Goal: Task Accomplishment & Management: Use online tool/utility

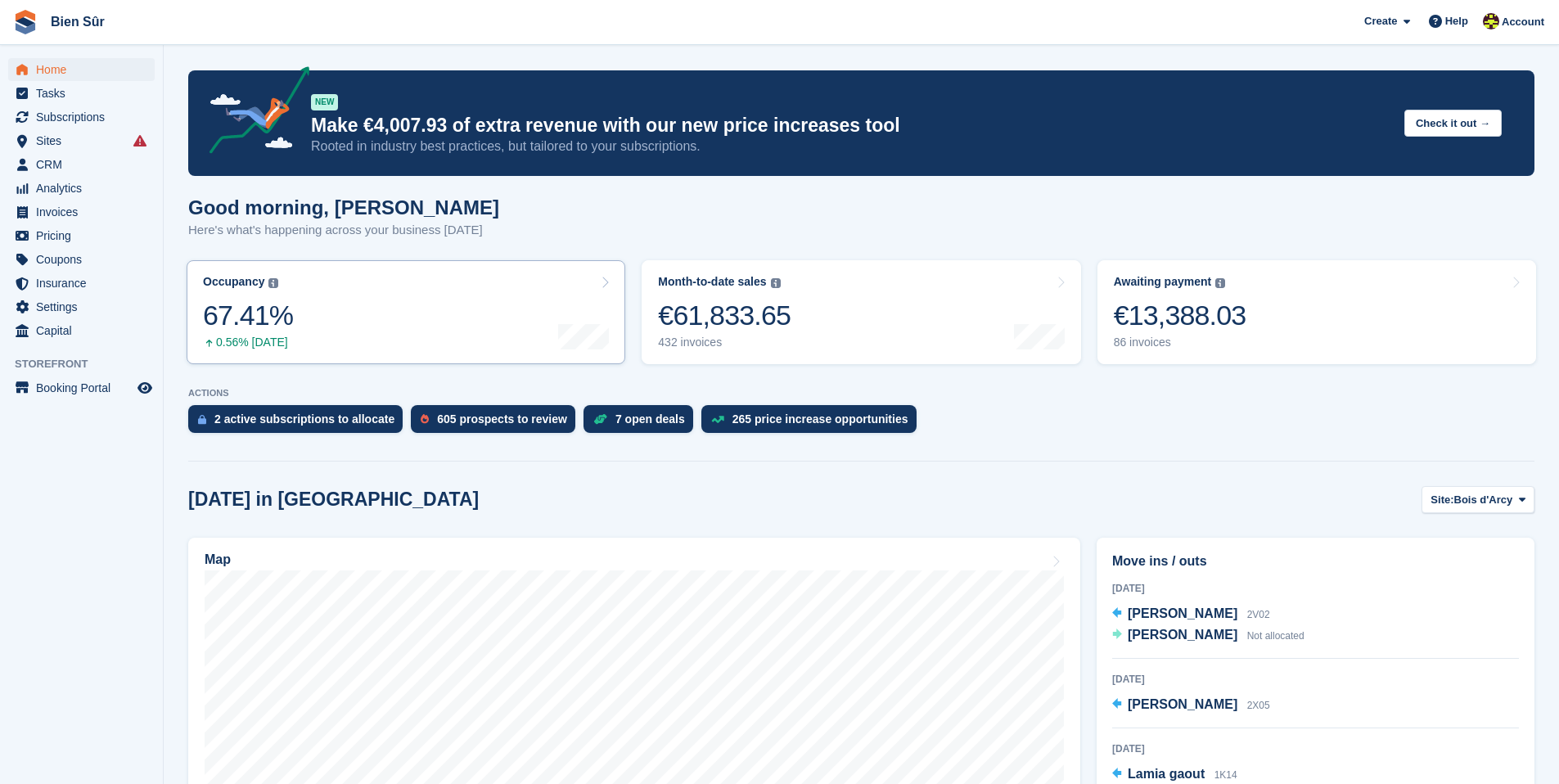
click at [608, 283] on icon at bounding box center [605, 281] width 8 height 13
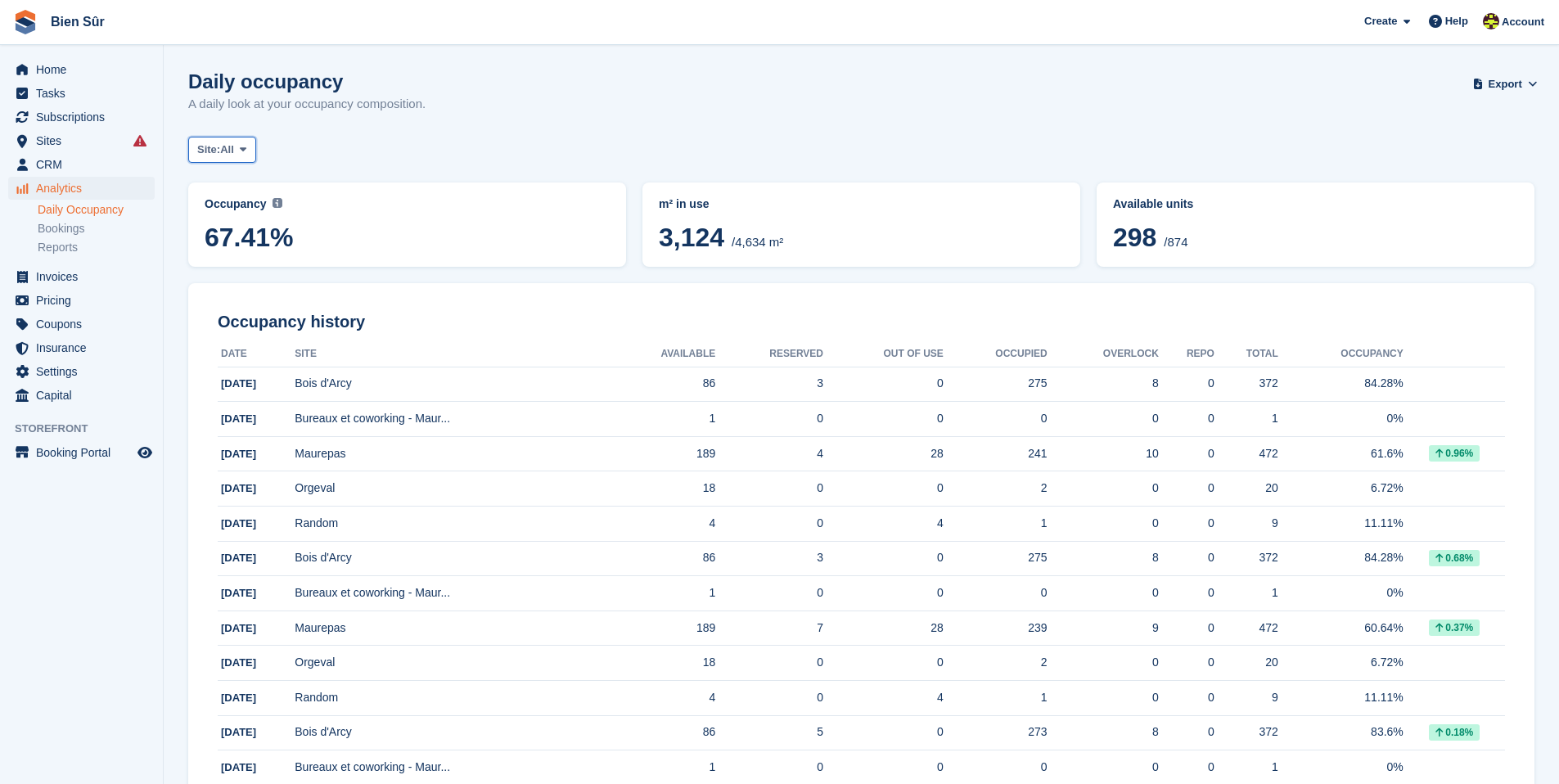
click at [220, 151] on span "Site:" at bounding box center [208, 150] width 23 height 17
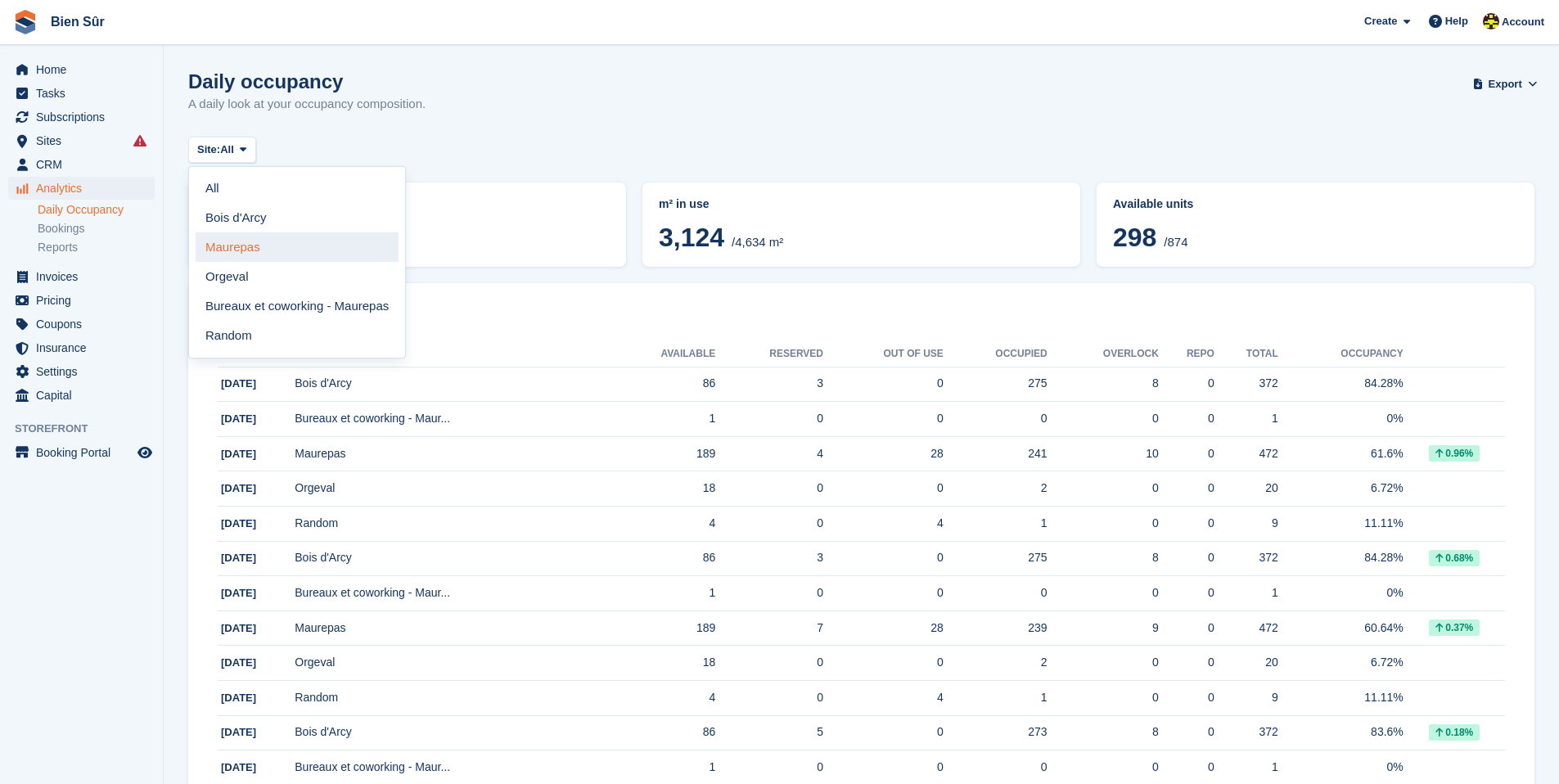
click at [261, 254] on link "Maurepas" at bounding box center [297, 247] width 203 height 30
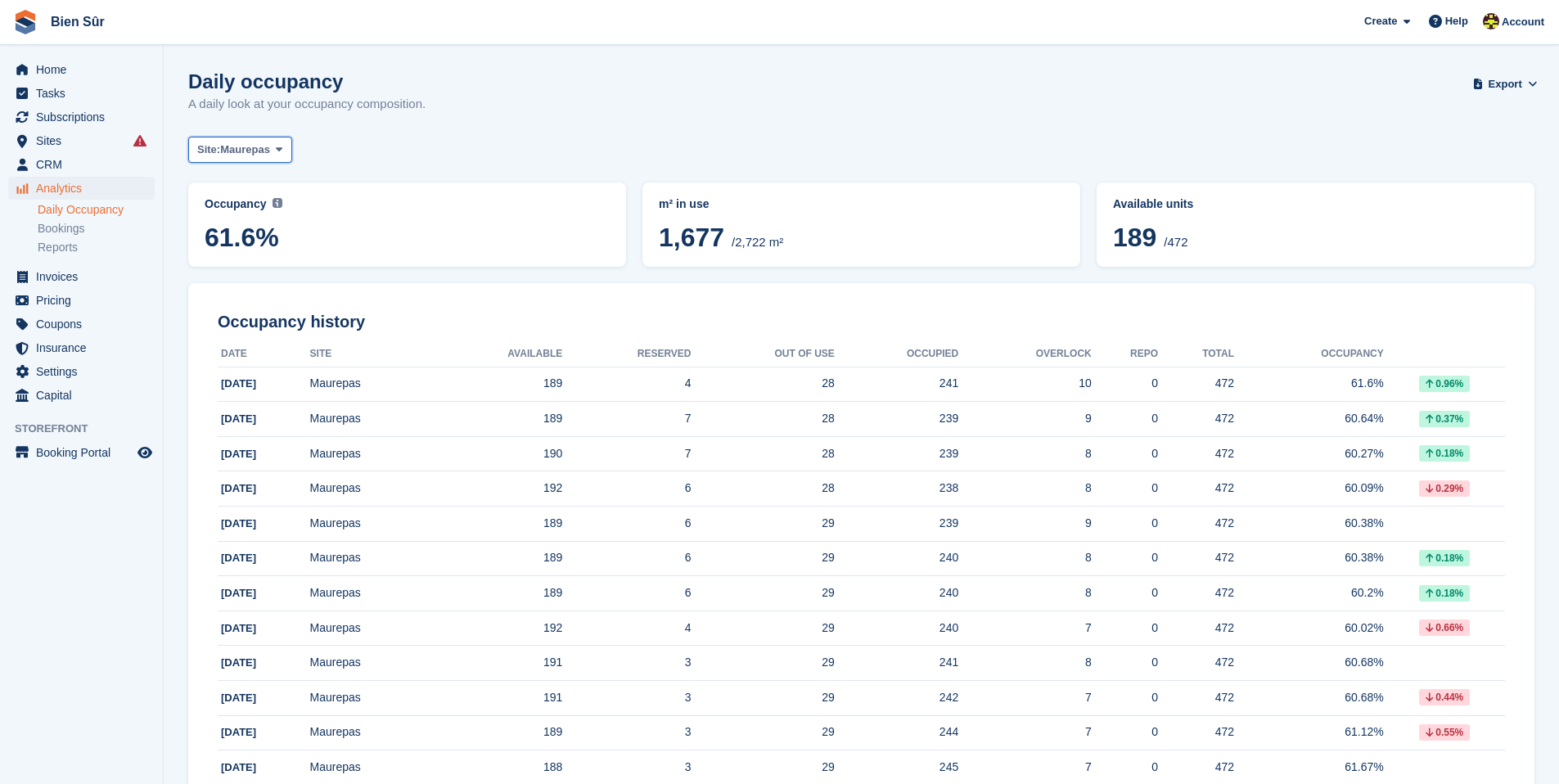
click at [244, 145] on span "Maurepas" at bounding box center [245, 150] width 50 height 17
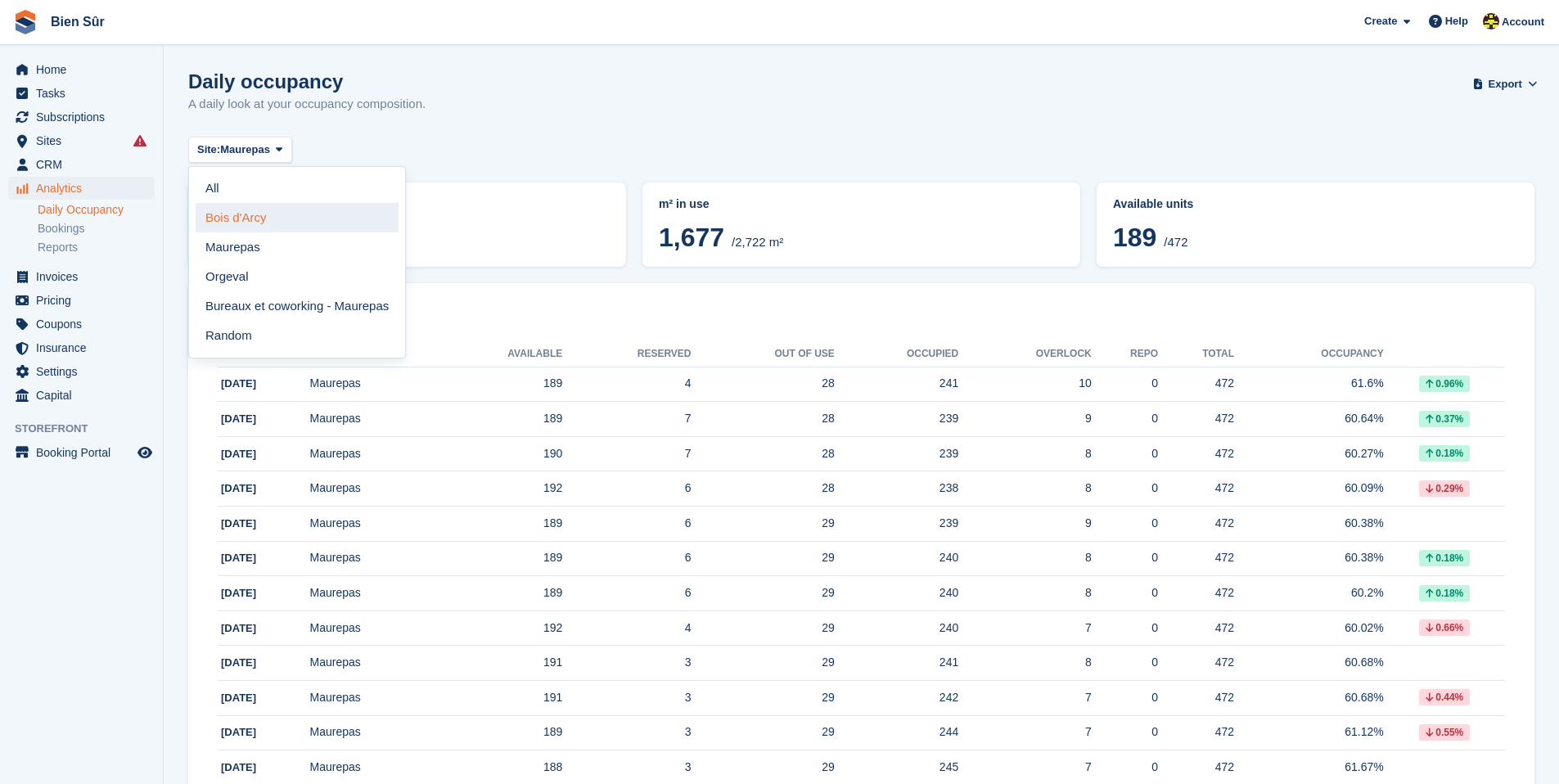
click at [263, 222] on link "Bois d'Arcy" at bounding box center [297, 218] width 203 height 30
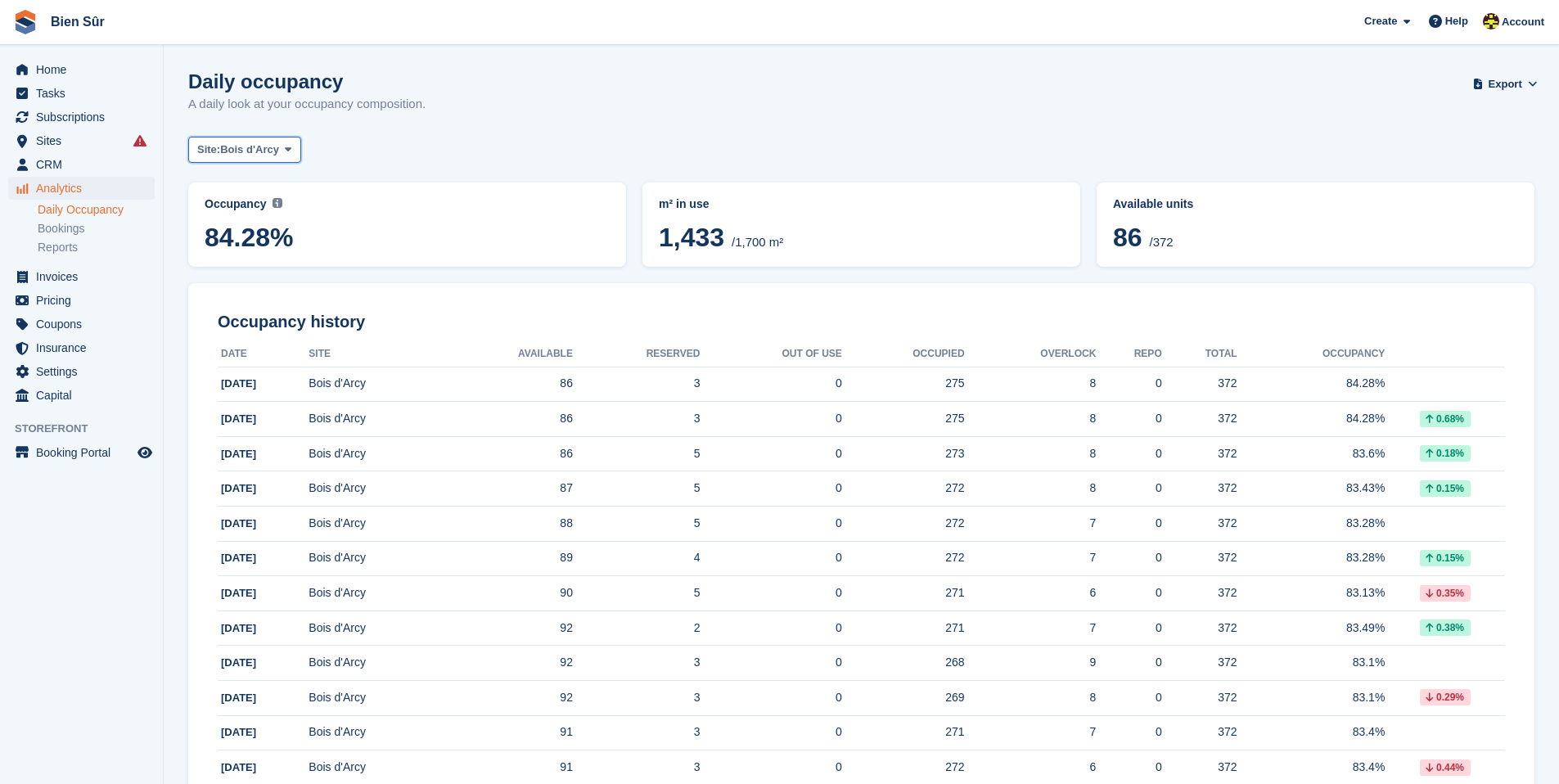
click at [266, 157] on span "Bois d'Arcy" at bounding box center [249, 150] width 59 height 17
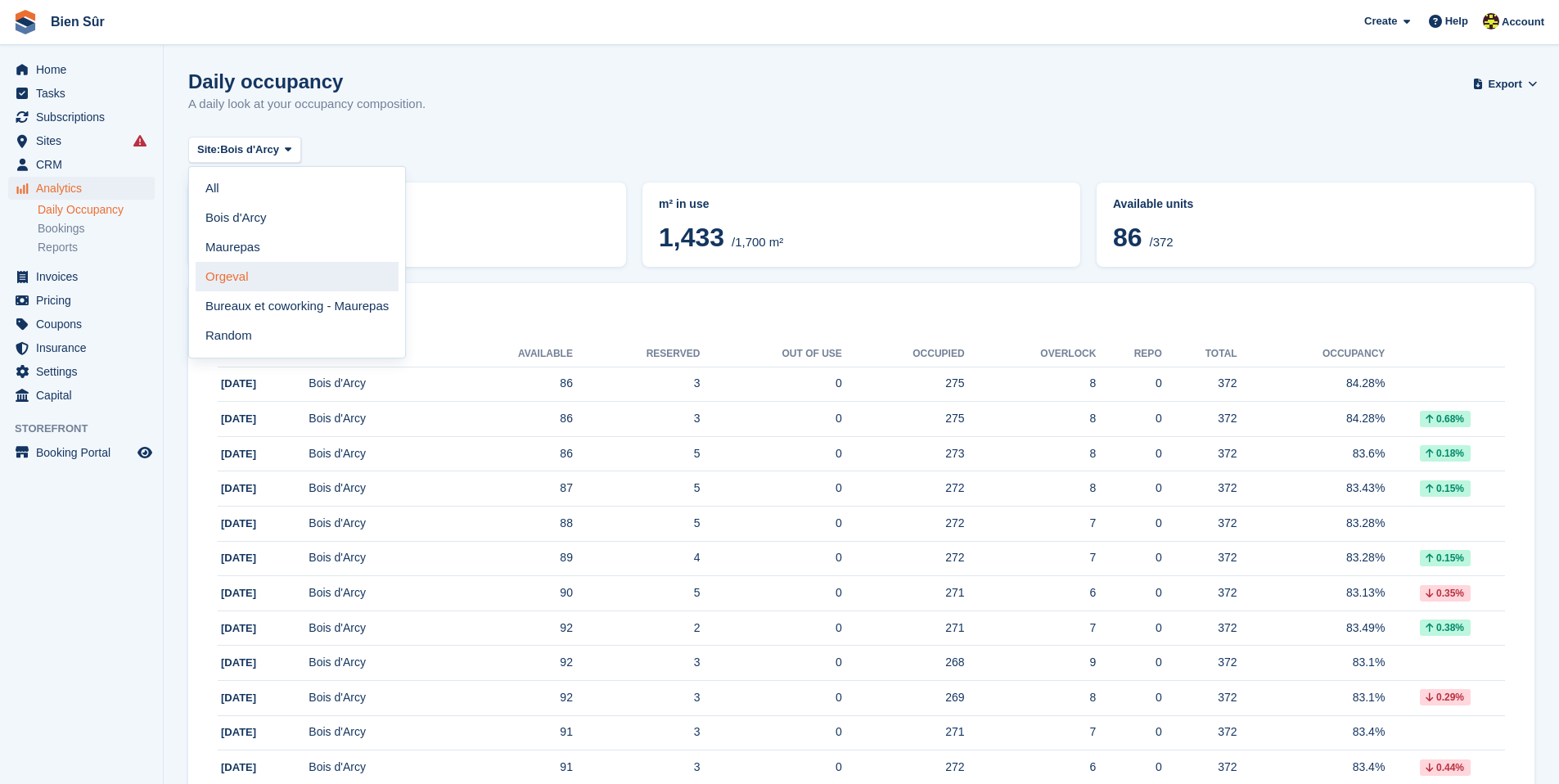
click at [263, 277] on link "Orgeval" at bounding box center [297, 277] width 203 height 30
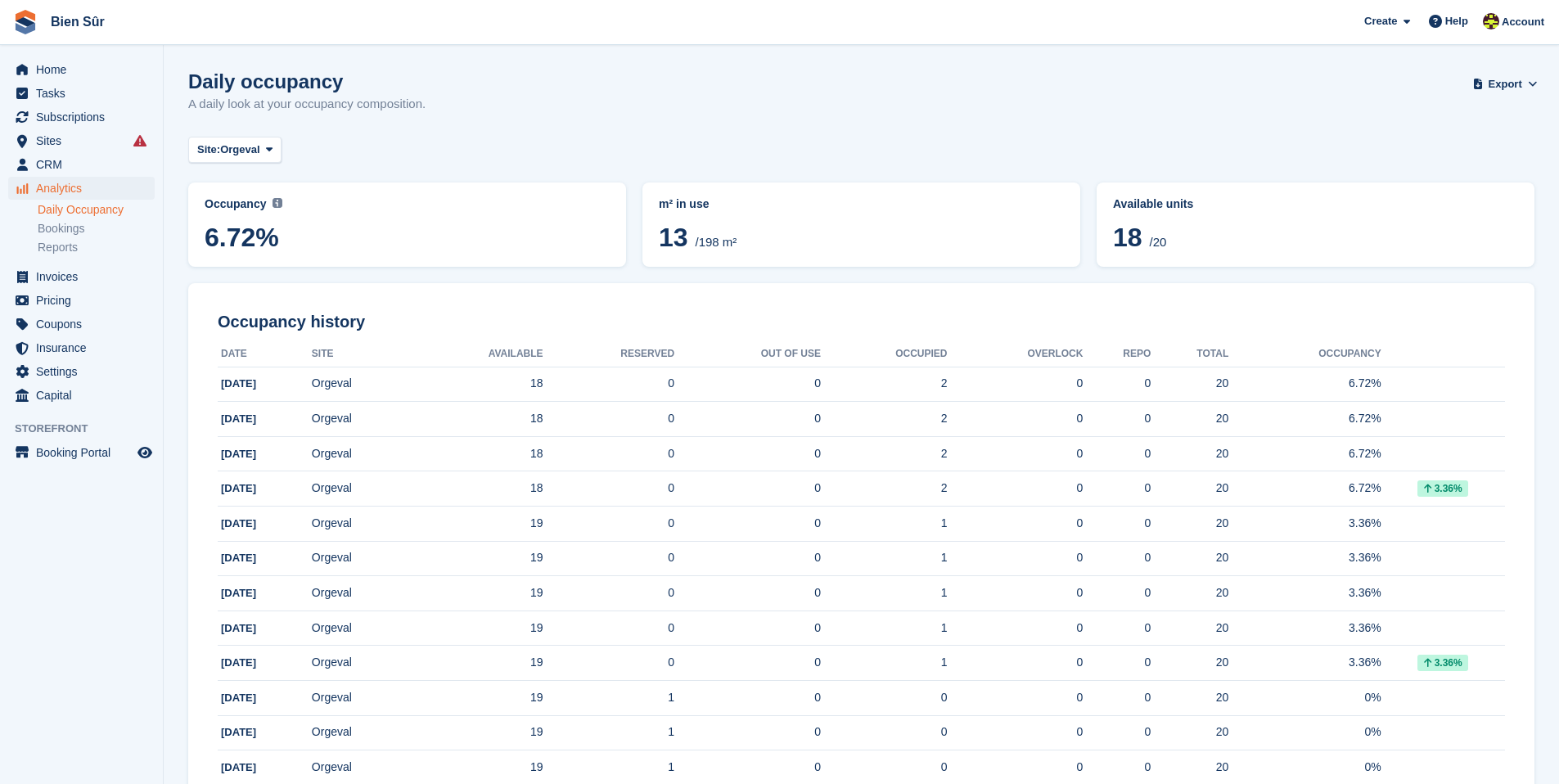
click at [452, 145] on div "Site: Orgeval All Bois d'Arcy Maurepas Orgeval Bureaux et coworking - Maurepas …" at bounding box center [862, 150] width 1347 height 27
click at [1441, 21] on span at bounding box center [1436, 22] width 20 height 20
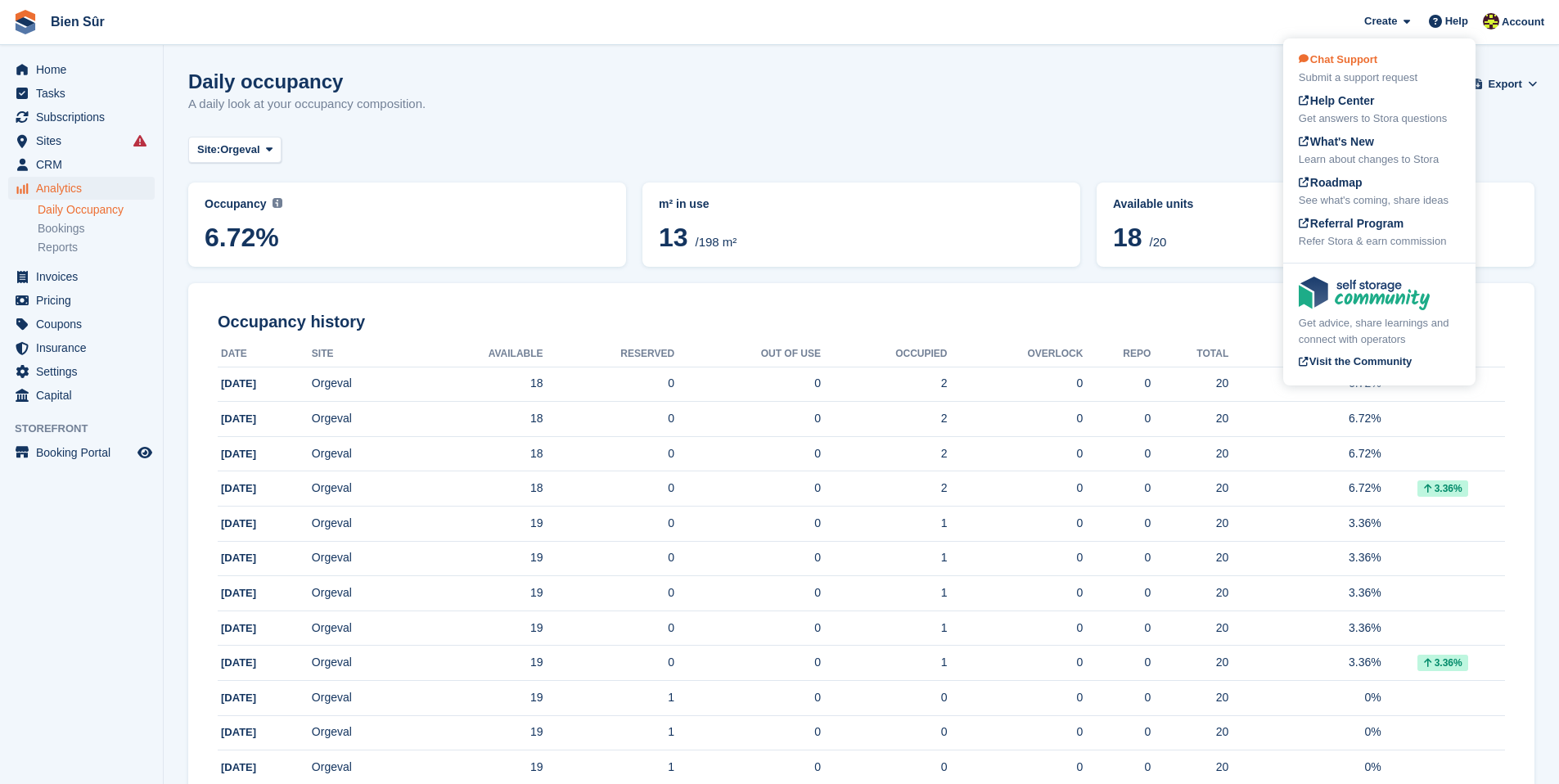
click at [1377, 60] on span "Chat Support" at bounding box center [1338, 59] width 78 height 12
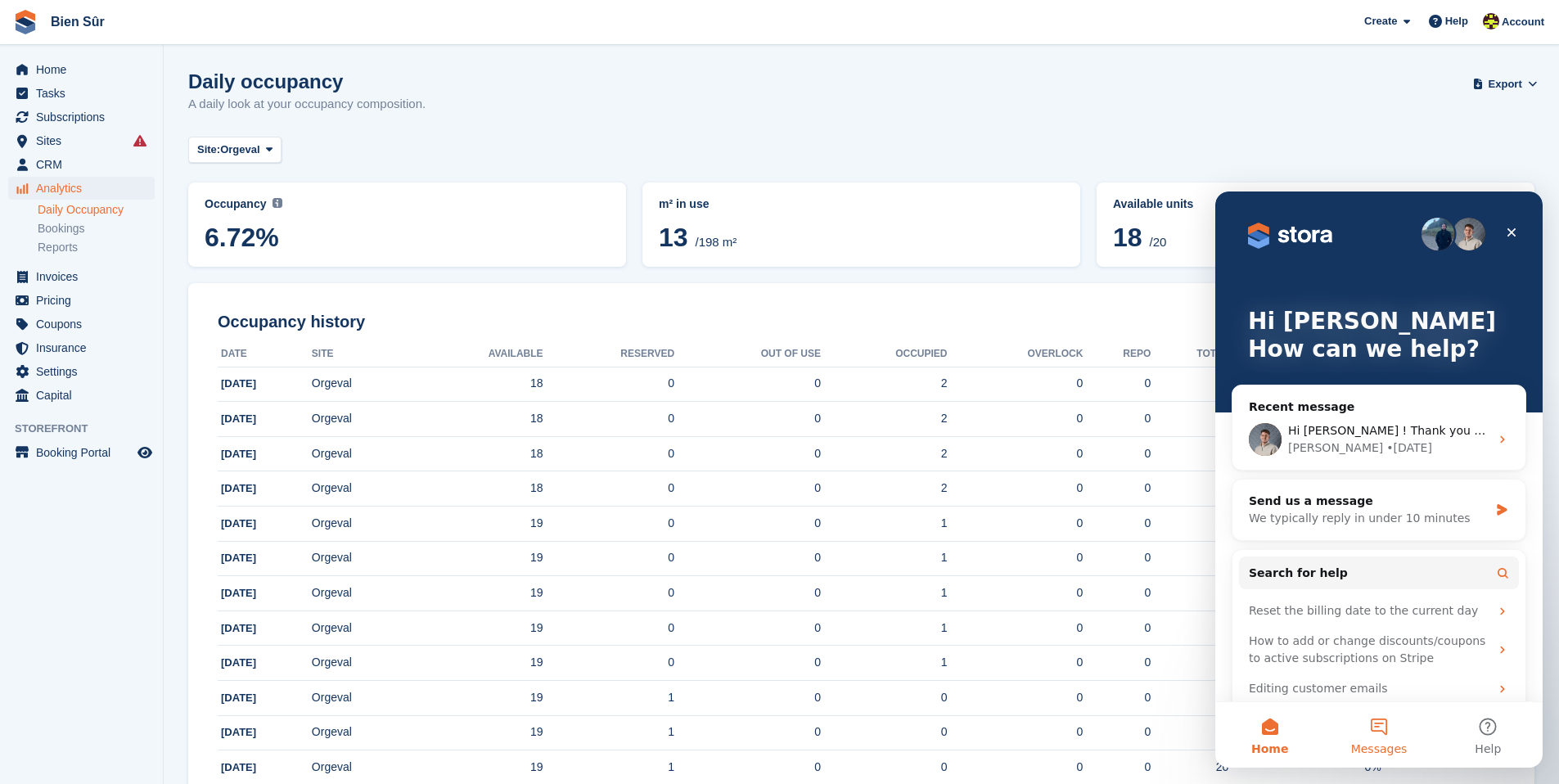
click at [1380, 724] on button "Messages" at bounding box center [1379, 734] width 109 height 65
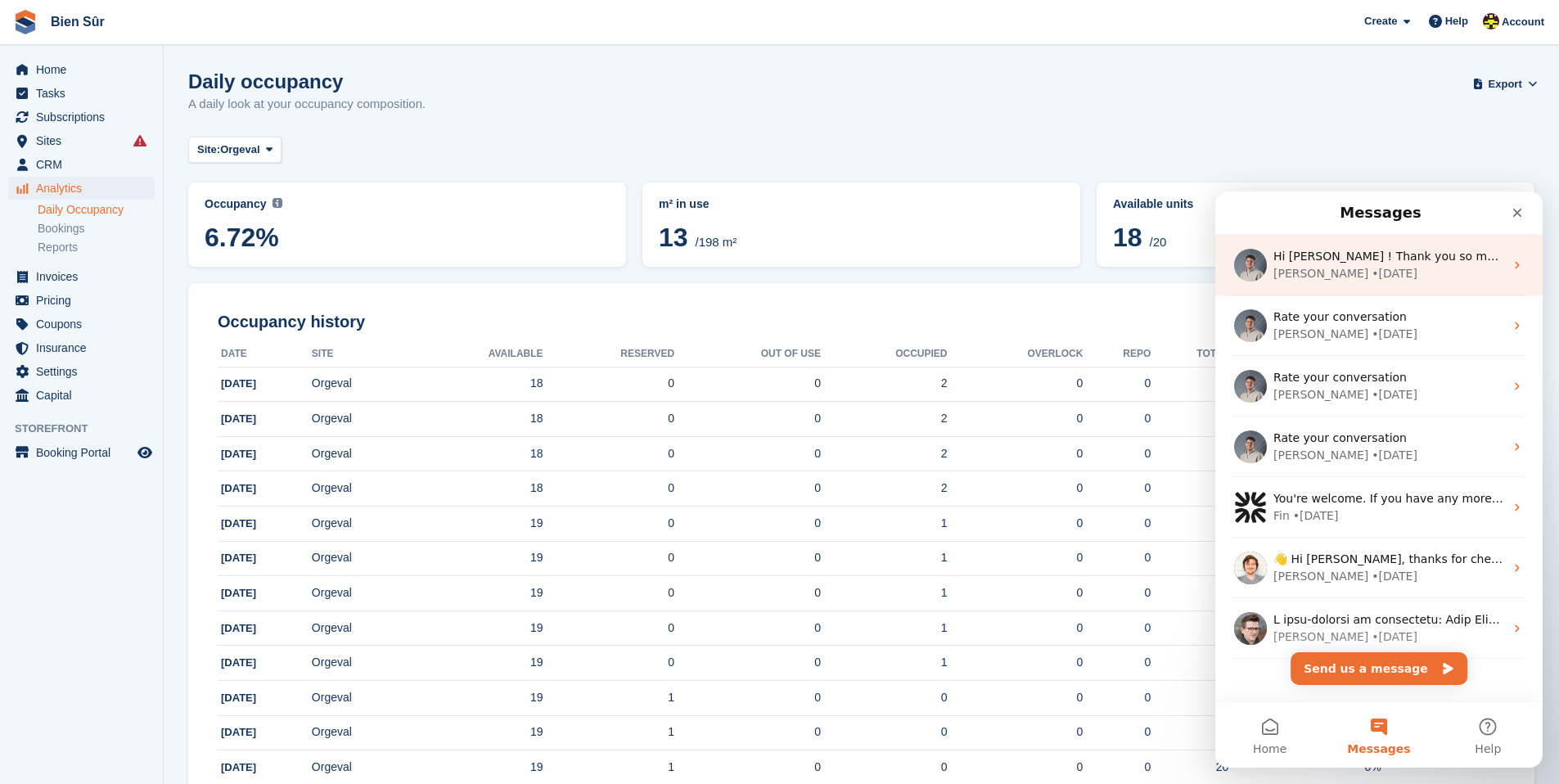
click at [1344, 286] on div "Hi Bradley ! Thank you so much, I'll check that this morning and will come back…" at bounding box center [1379, 265] width 327 height 60
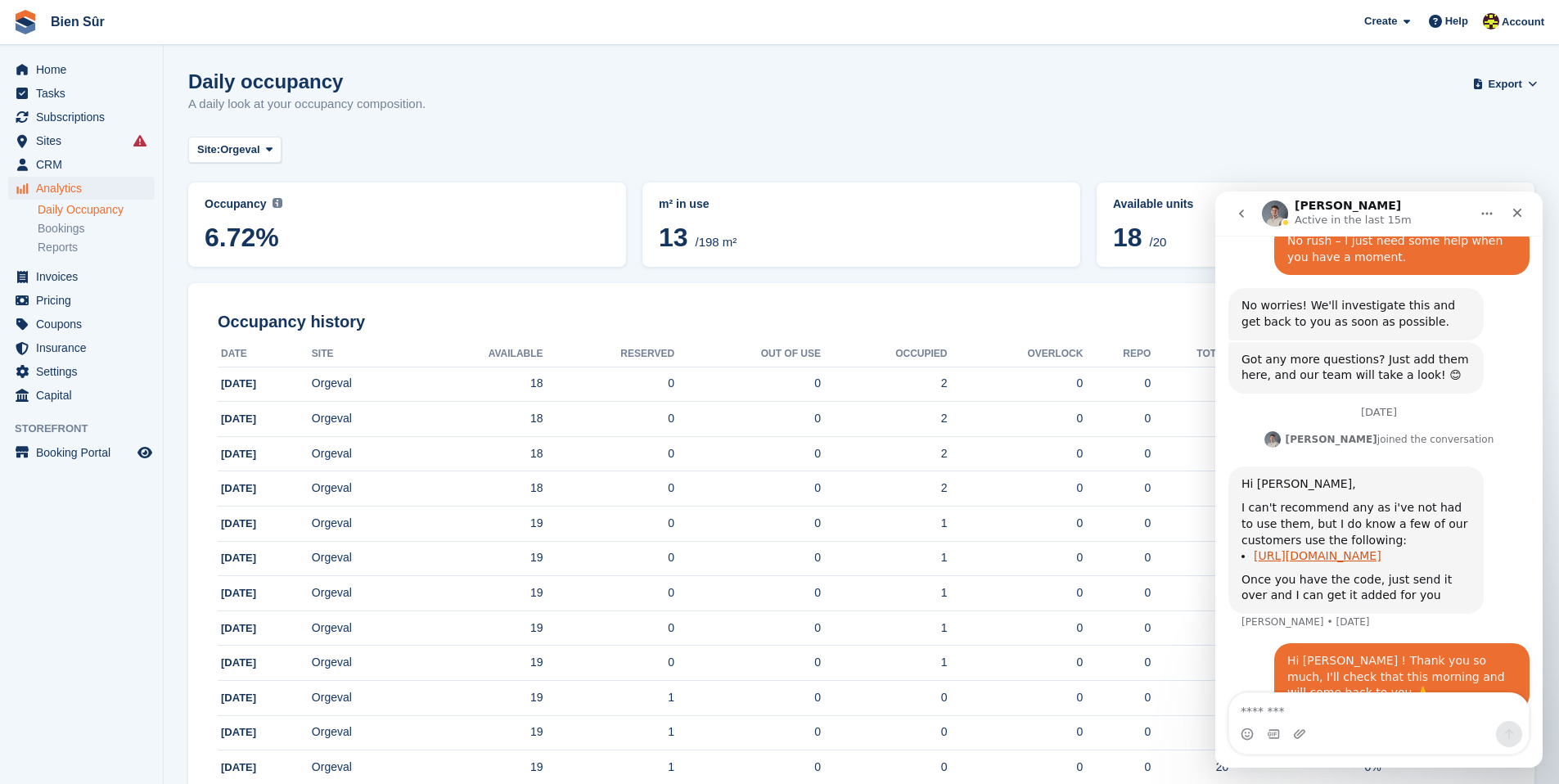
scroll to position [843, 0]
click at [1291, 545] on link "https://complydog.com/free-cookie-consent-banner" at bounding box center [1317, 551] width 128 height 13
